Goal: Transaction & Acquisition: Purchase product/service

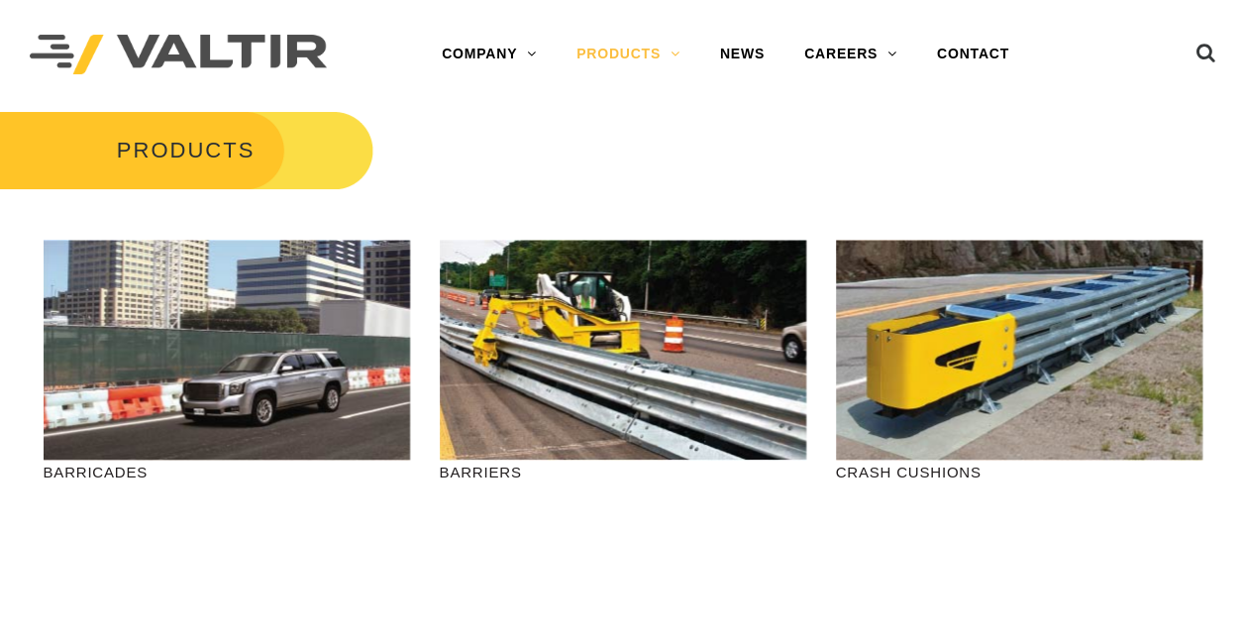
click at [1110, 43] on div at bounding box center [1152, 54] width 128 height 109
click at [1197, 47] on icon at bounding box center [1206, 58] width 20 height 30
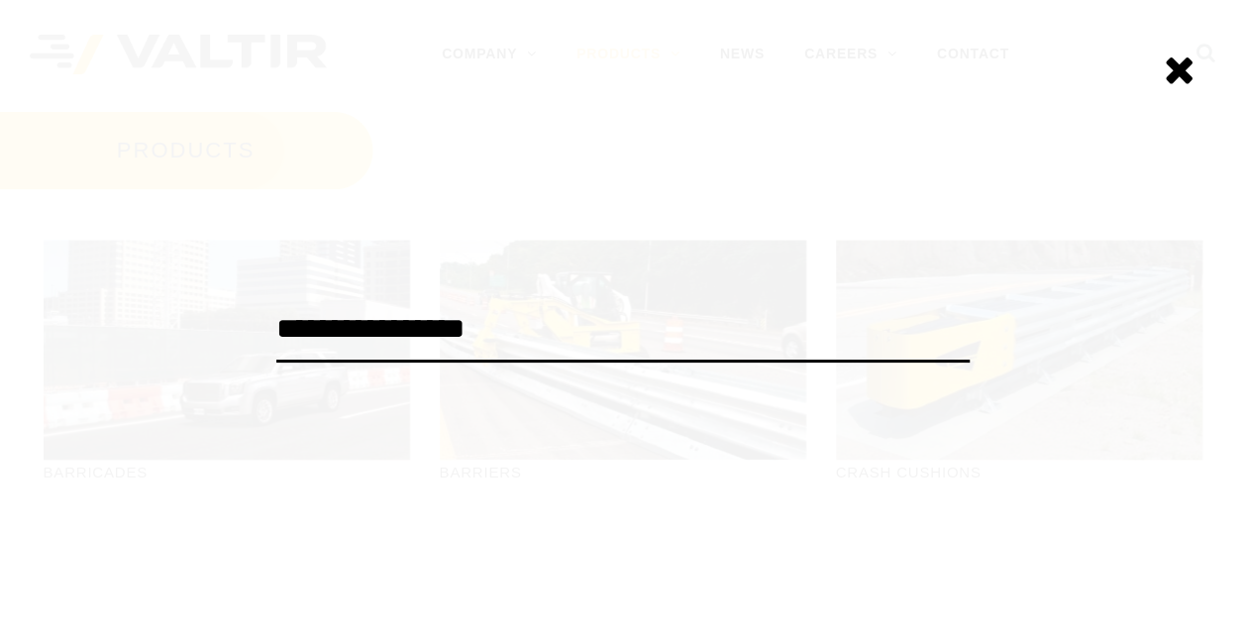
type input "**********"
click input "******" at bounding box center [0, 0] width 0 height 0
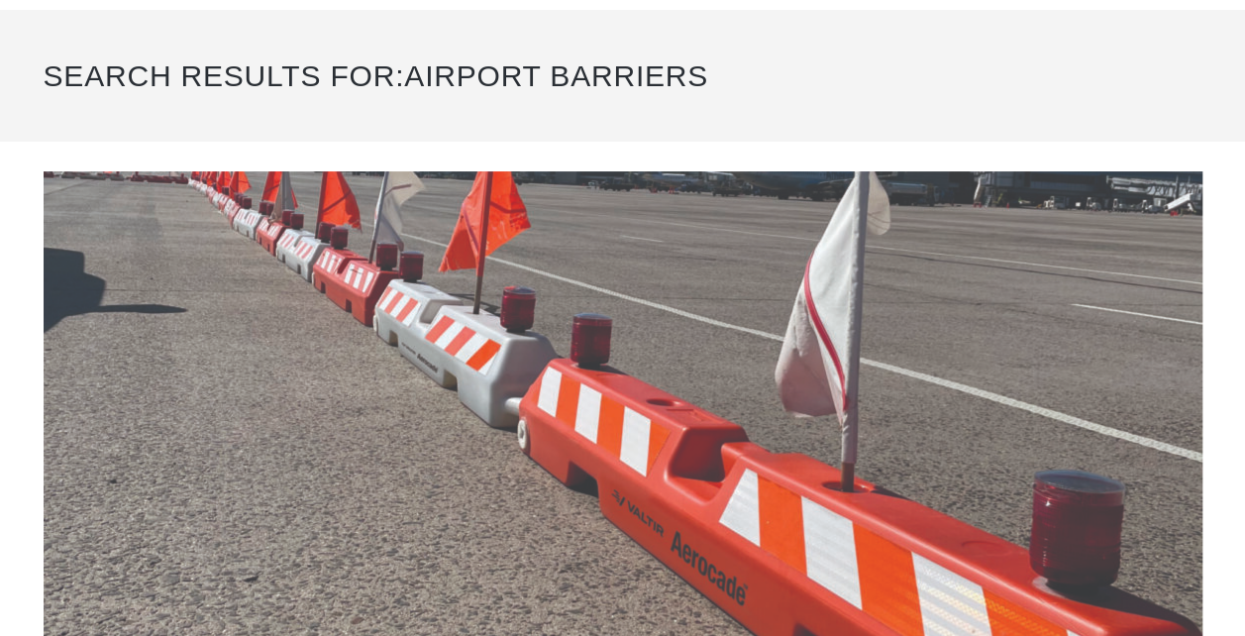
scroll to position [99, 0]
click at [573, 396] on img at bounding box center [623, 498] width 1159 height 654
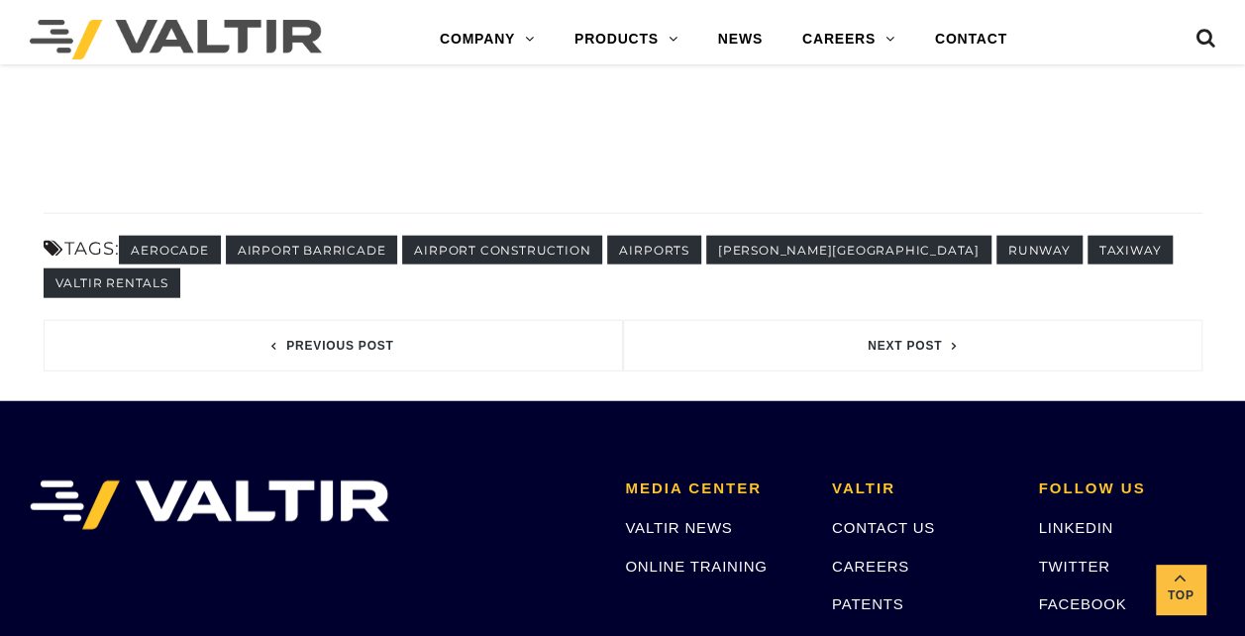
scroll to position [2279, 0]
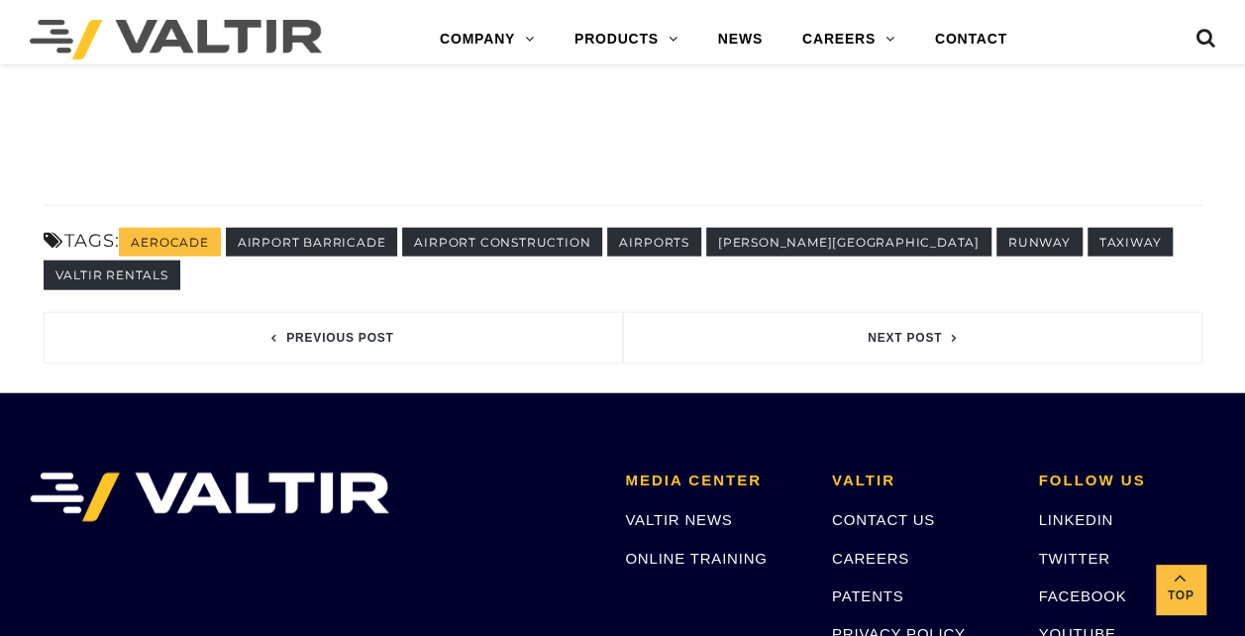
click at [201, 234] on link "aerocade" at bounding box center [169, 242] width 101 height 29
click at [316, 241] on link "airport barricade" at bounding box center [312, 242] width 172 height 29
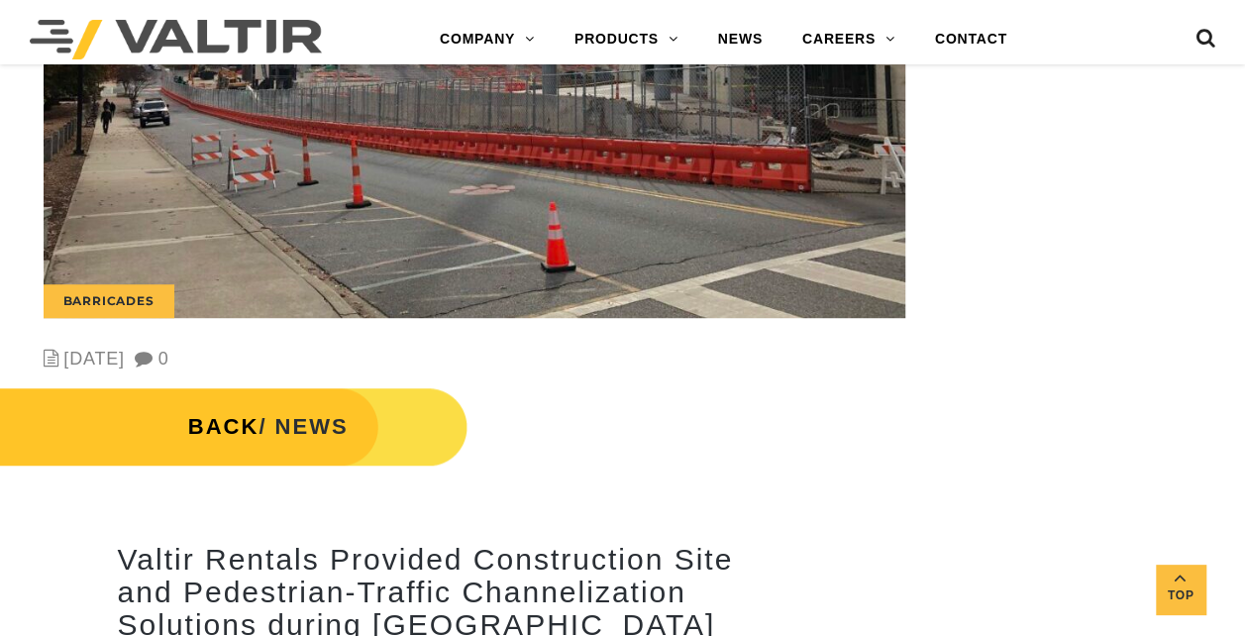
scroll to position [495, 0]
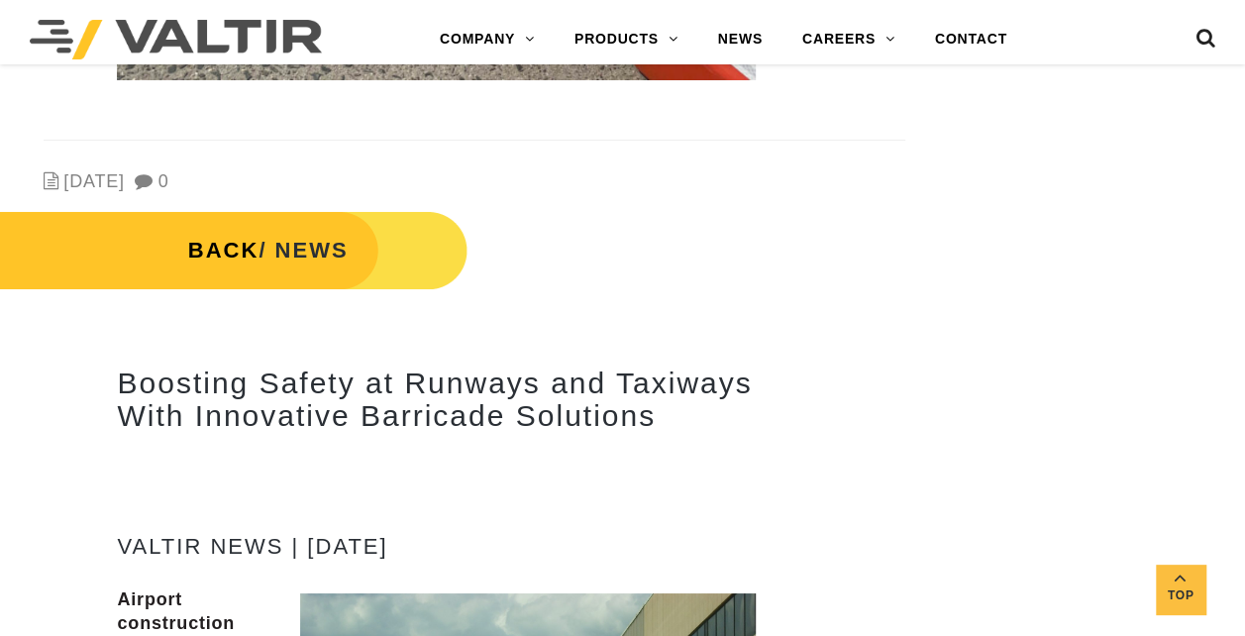
scroll to position [7233, 0]
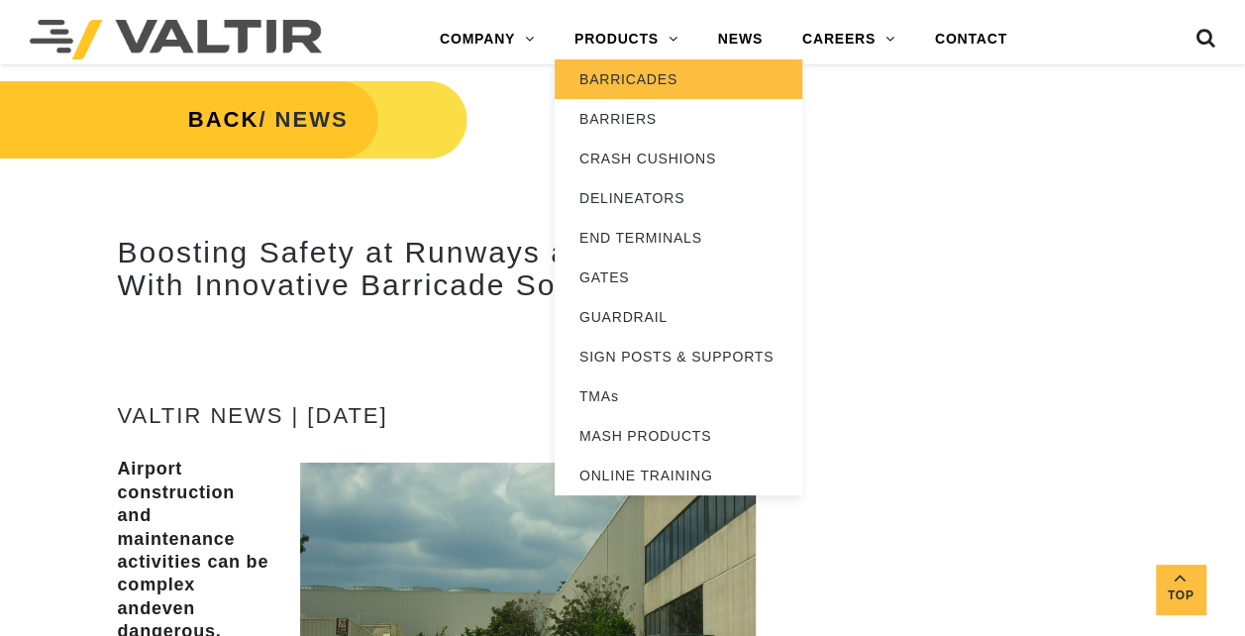
click at [698, 73] on link "BARRICADES" at bounding box center [679, 79] width 248 height 40
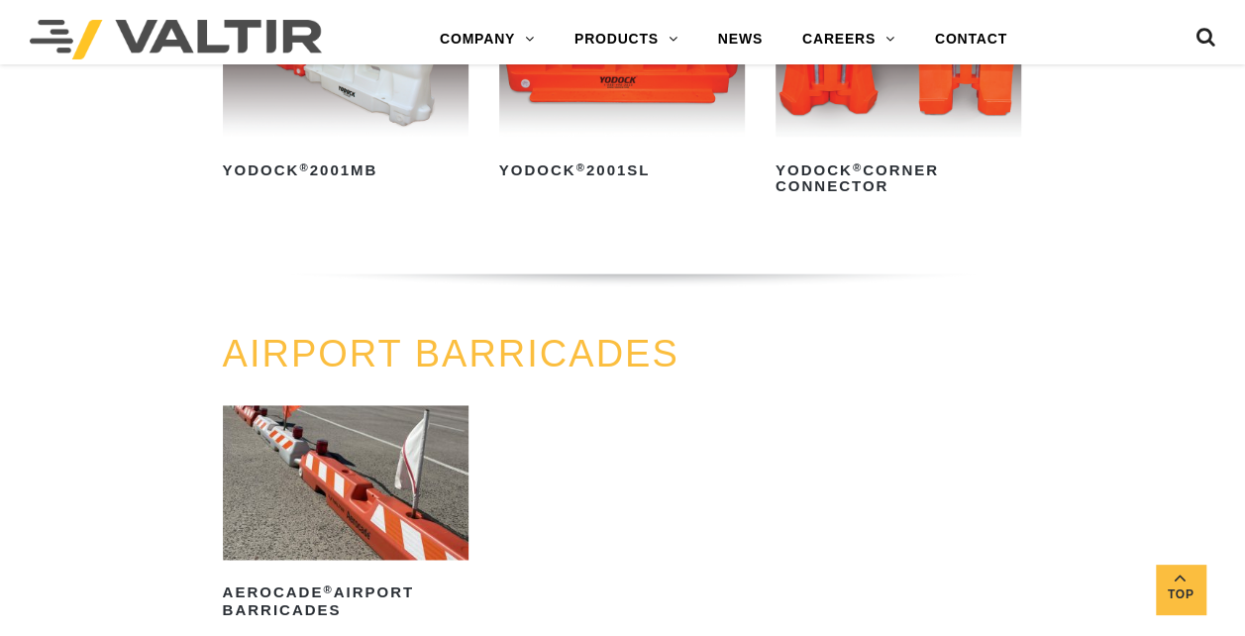
scroll to position [1288, 0]
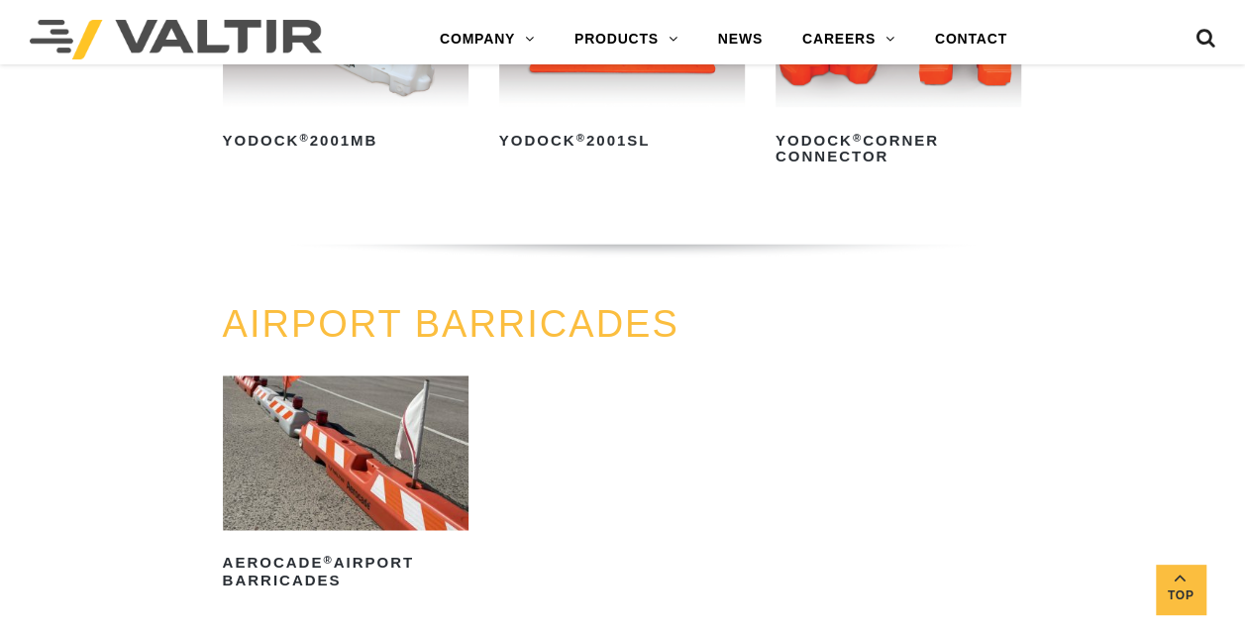
click at [335, 482] on img at bounding box center [346, 453] width 246 height 154
click at [343, 569] on h2 "Aerocade ® Airport Barricades" at bounding box center [346, 572] width 246 height 48
